Goal: Task Accomplishment & Management: Manage account settings

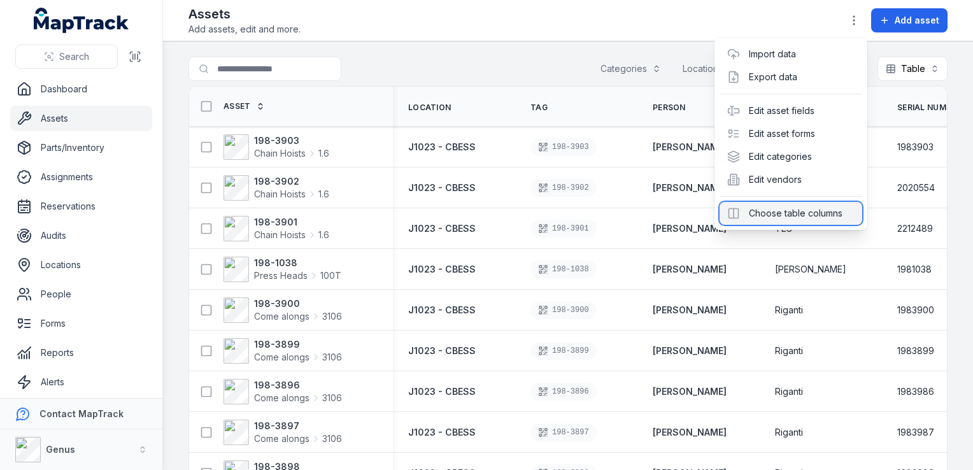
click at [788, 212] on div "Choose table columns" at bounding box center [791, 213] width 143 height 23
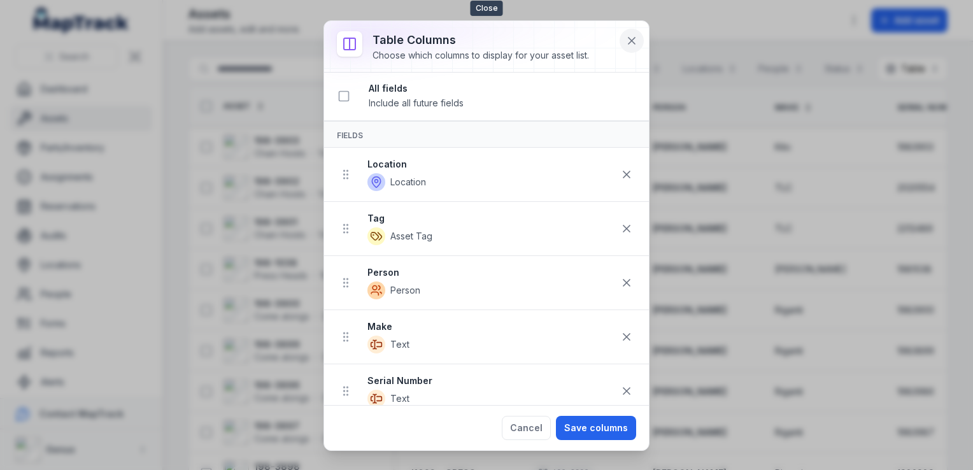
click at [629, 38] on icon at bounding box center [632, 41] width 6 height 6
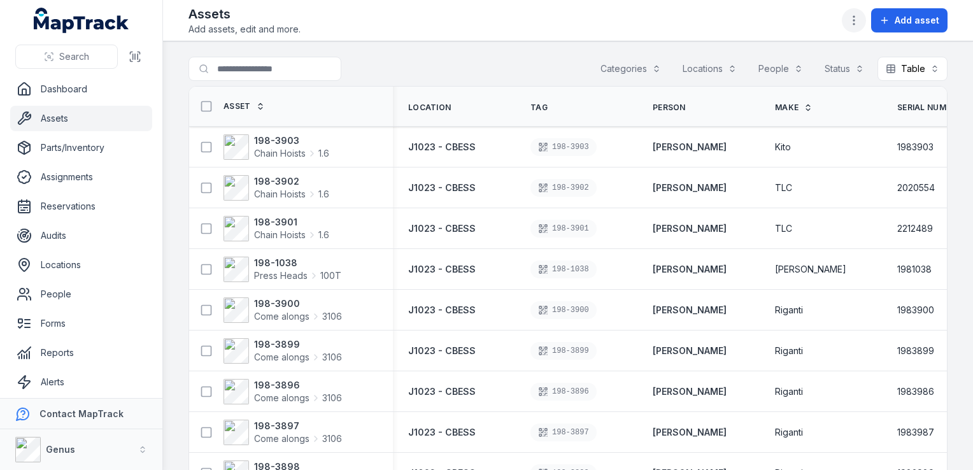
click at [851, 14] on icon "button" at bounding box center [854, 20] width 13 height 13
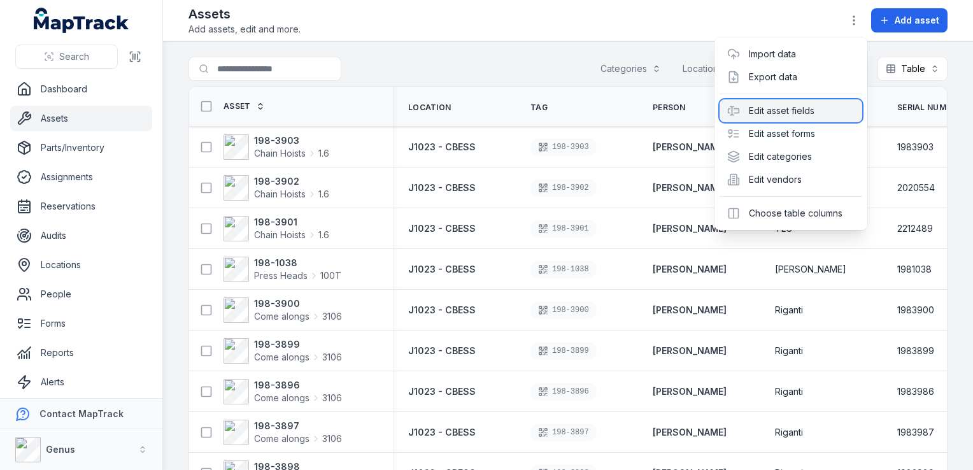
click at [783, 111] on div "Edit asset fields" at bounding box center [791, 110] width 143 height 23
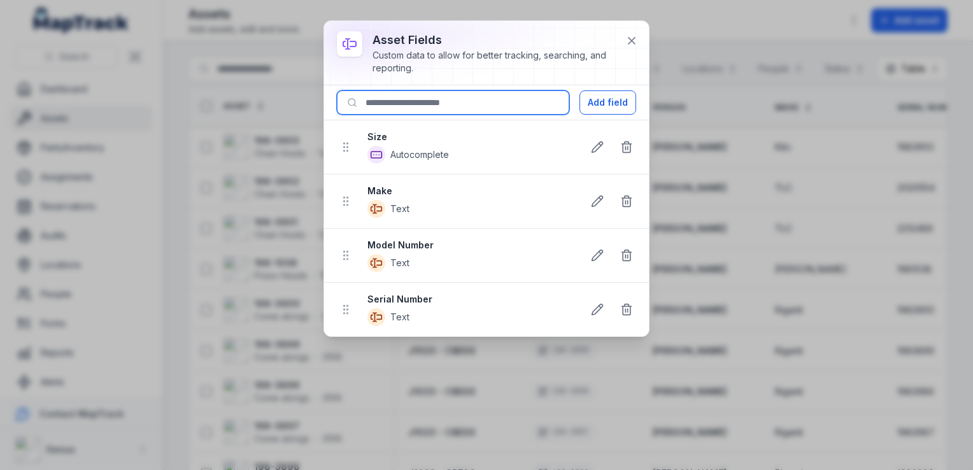
click at [484, 108] on input at bounding box center [453, 102] width 232 height 24
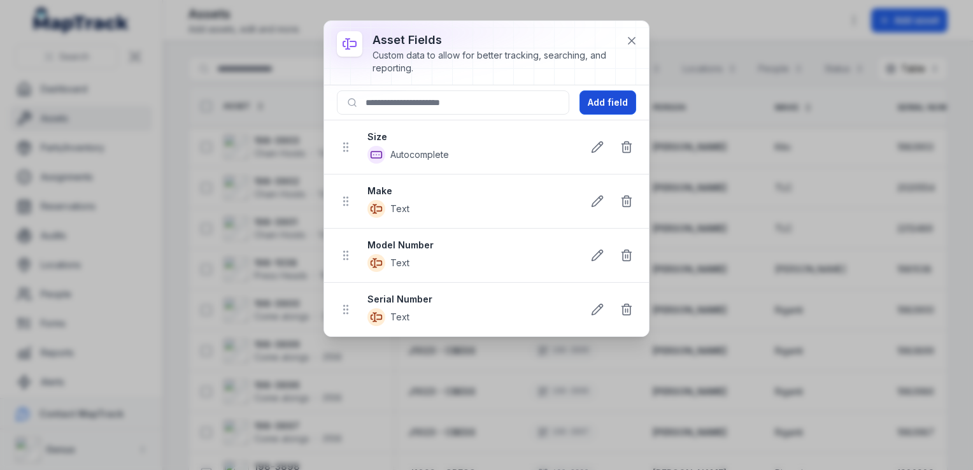
click at [608, 104] on button "Add field" at bounding box center [608, 102] width 57 height 24
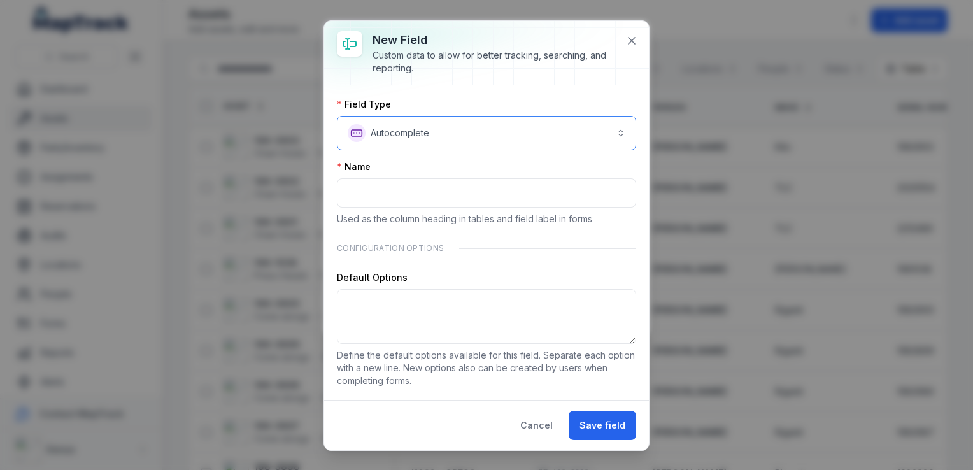
click at [609, 131] on button "**********" at bounding box center [486, 133] width 299 height 34
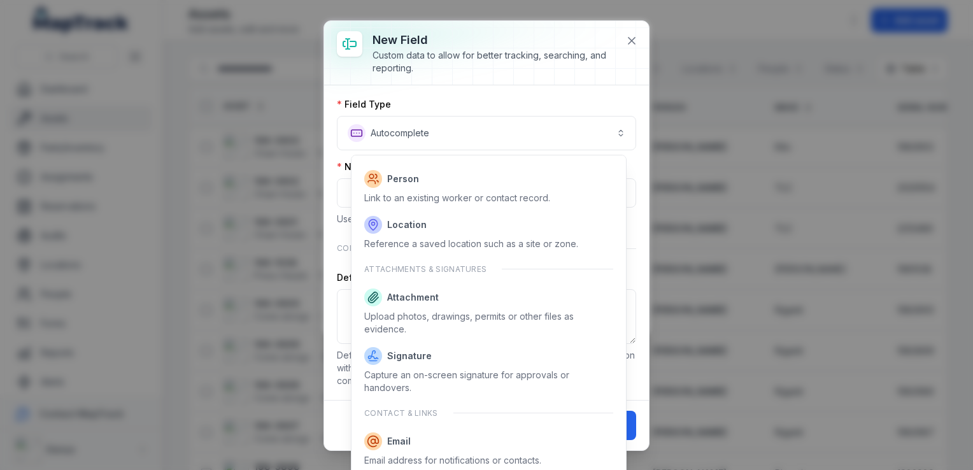
scroll to position [748, 0]
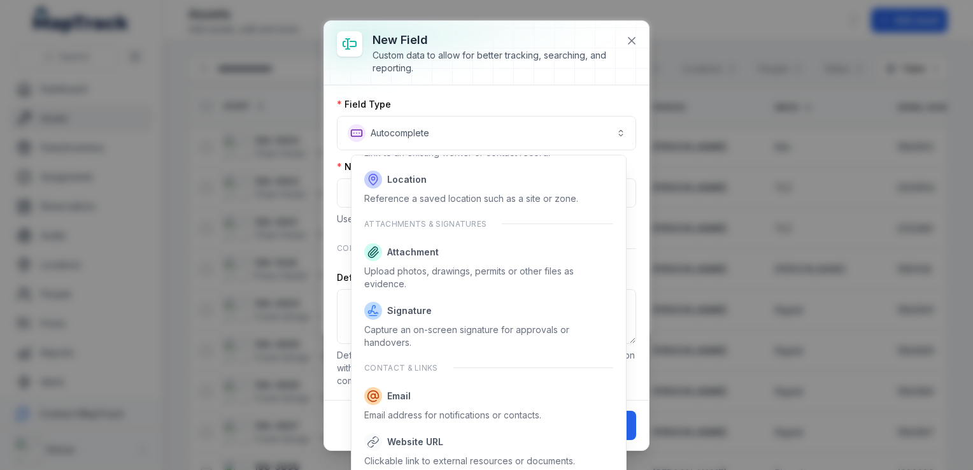
click at [630, 39] on div "**********" at bounding box center [486, 235] width 325 height 429
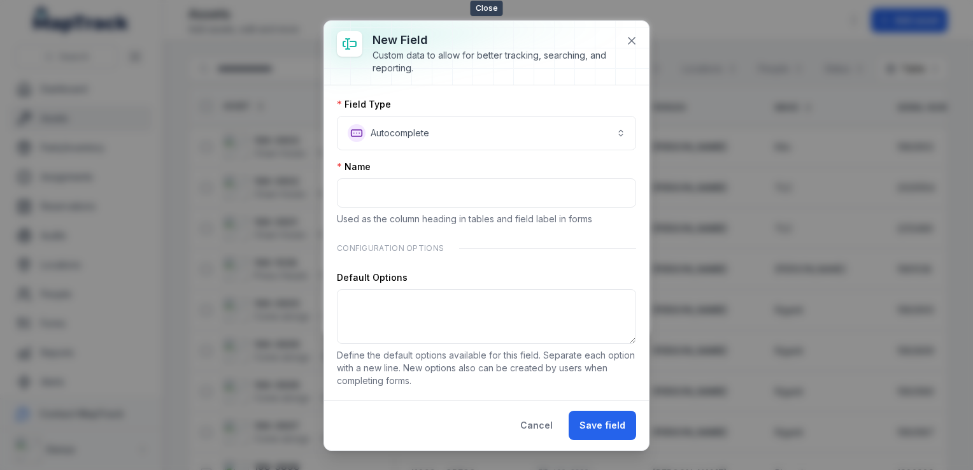
click at [630, 39] on icon at bounding box center [632, 41] width 6 height 6
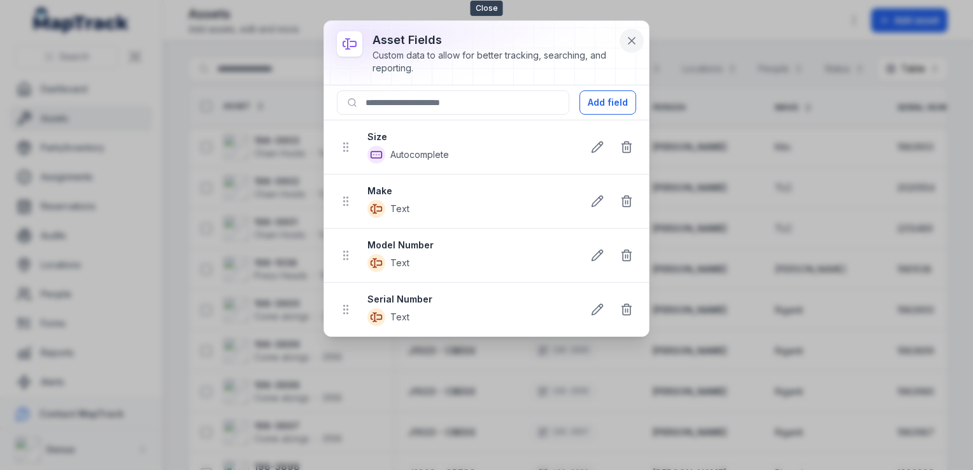
click at [633, 36] on icon at bounding box center [631, 40] width 13 height 13
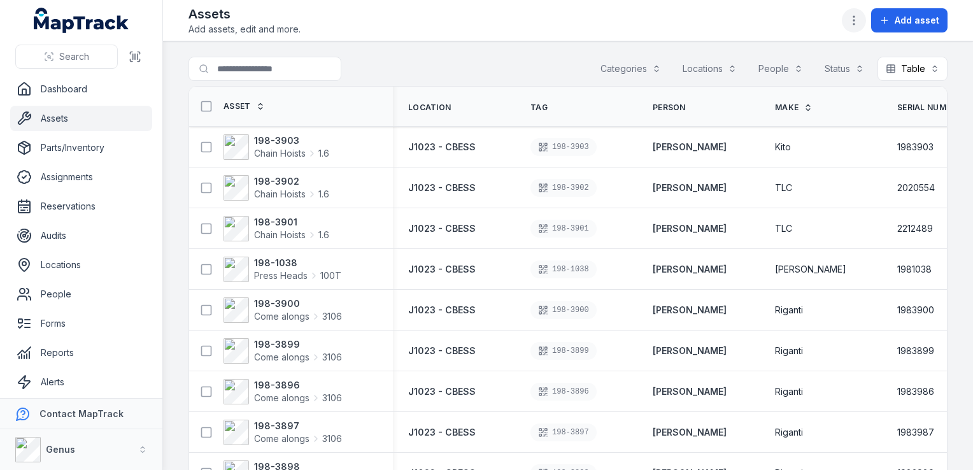
click at [854, 22] on icon "button" at bounding box center [854, 20] width 13 height 13
